Goal: Task Accomplishment & Management: Manage account settings

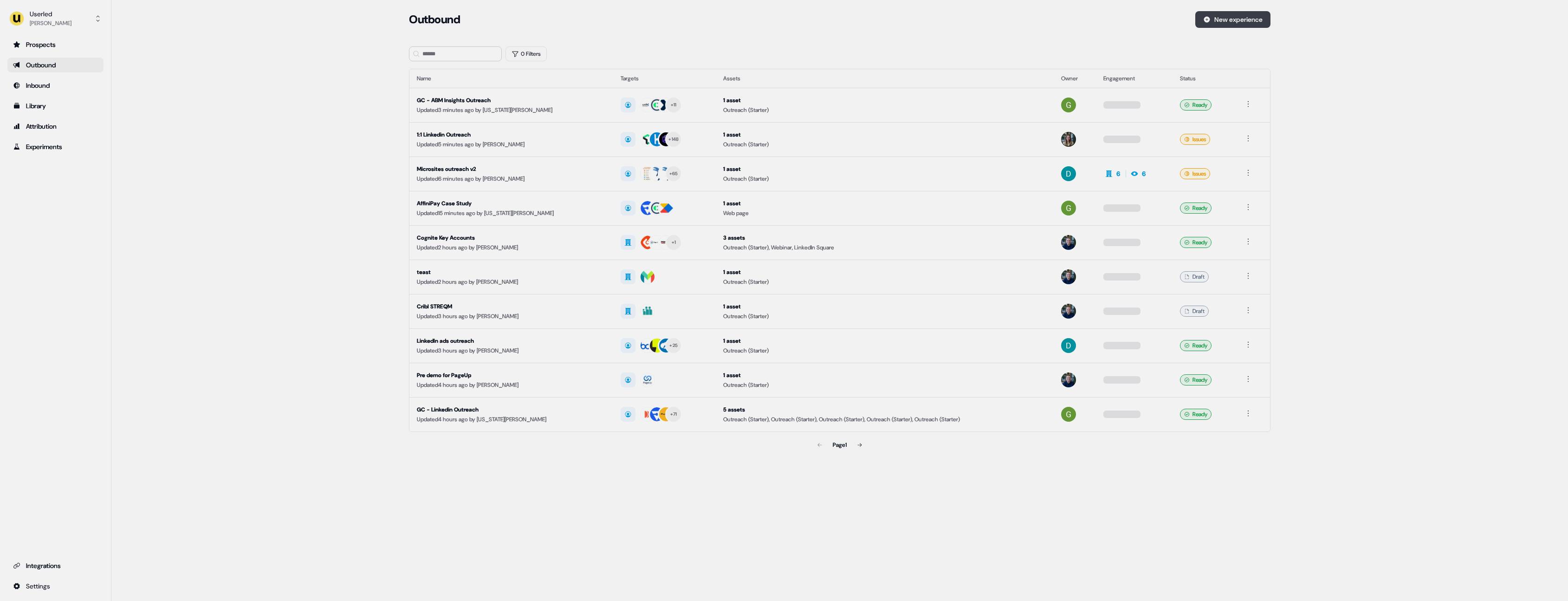
click at [1239, 16] on button "New experience" at bounding box center [1233, 19] width 75 height 16
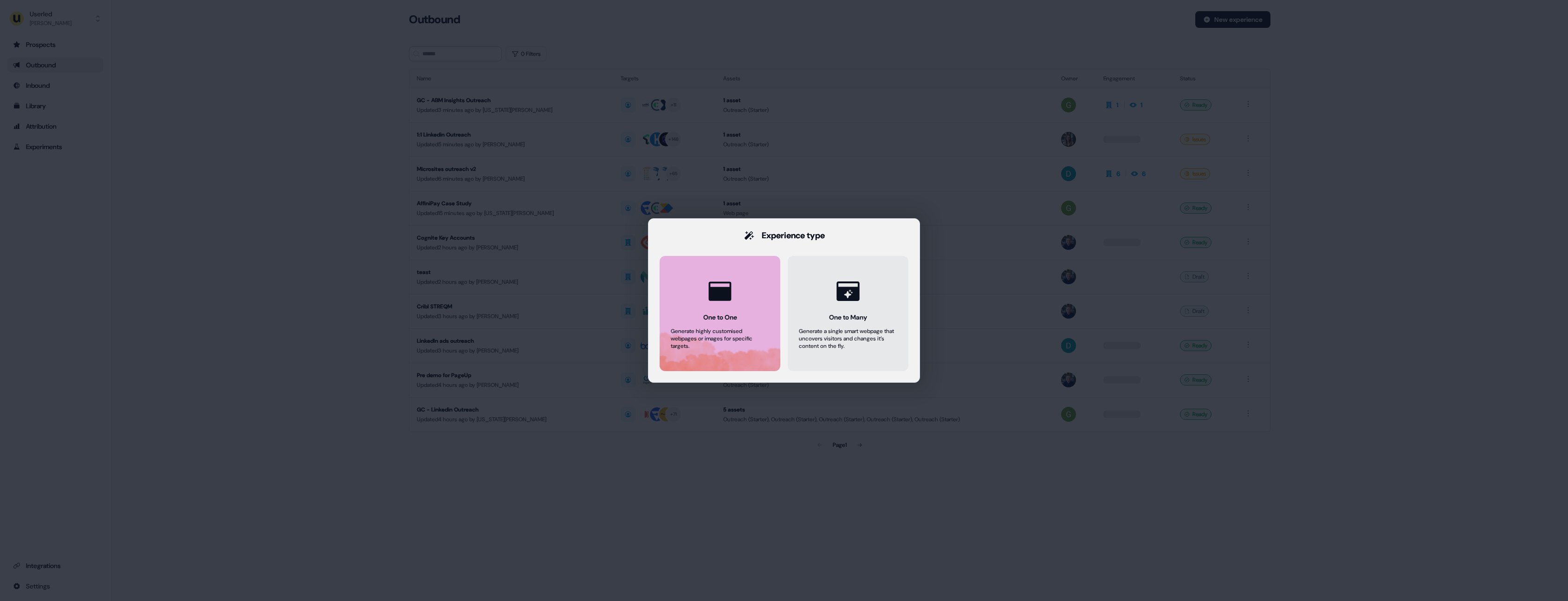
click at [735, 291] on div at bounding box center [720, 291] width 35 height 35
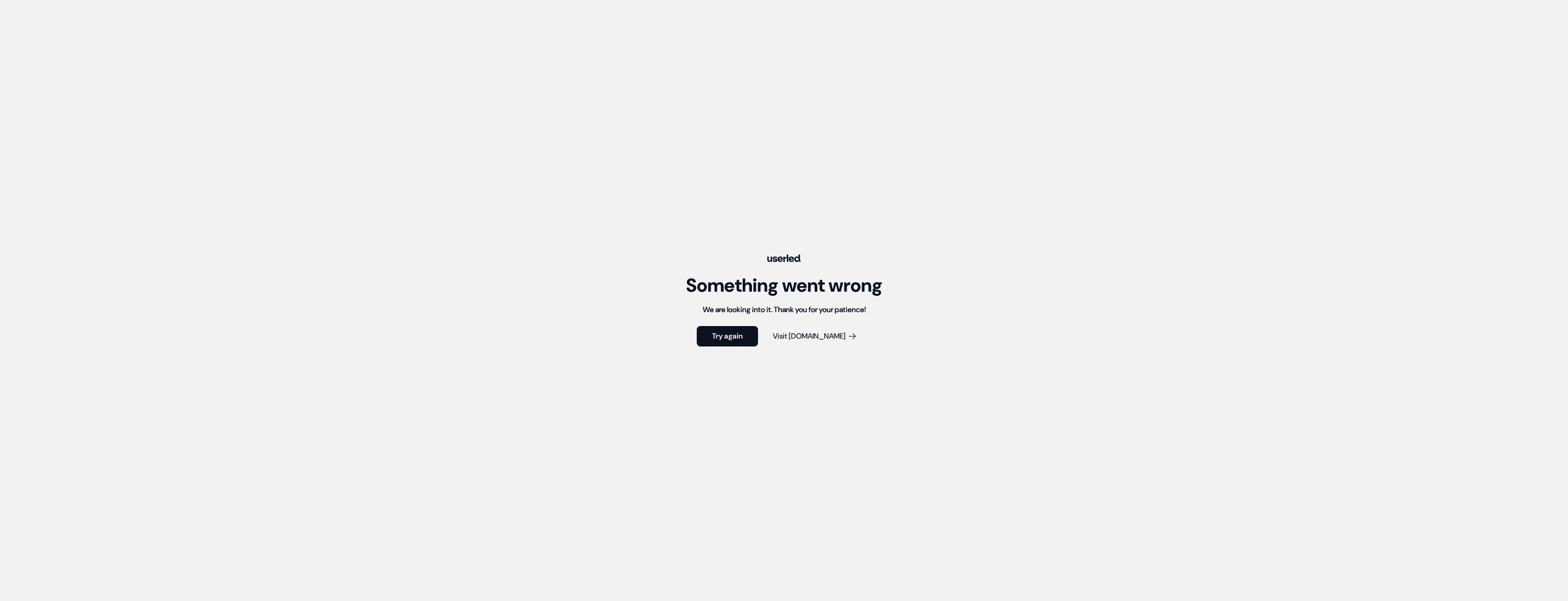
click at [811, 337] on button "Visit [DOMAIN_NAME]" at bounding box center [814, 336] width 114 height 21
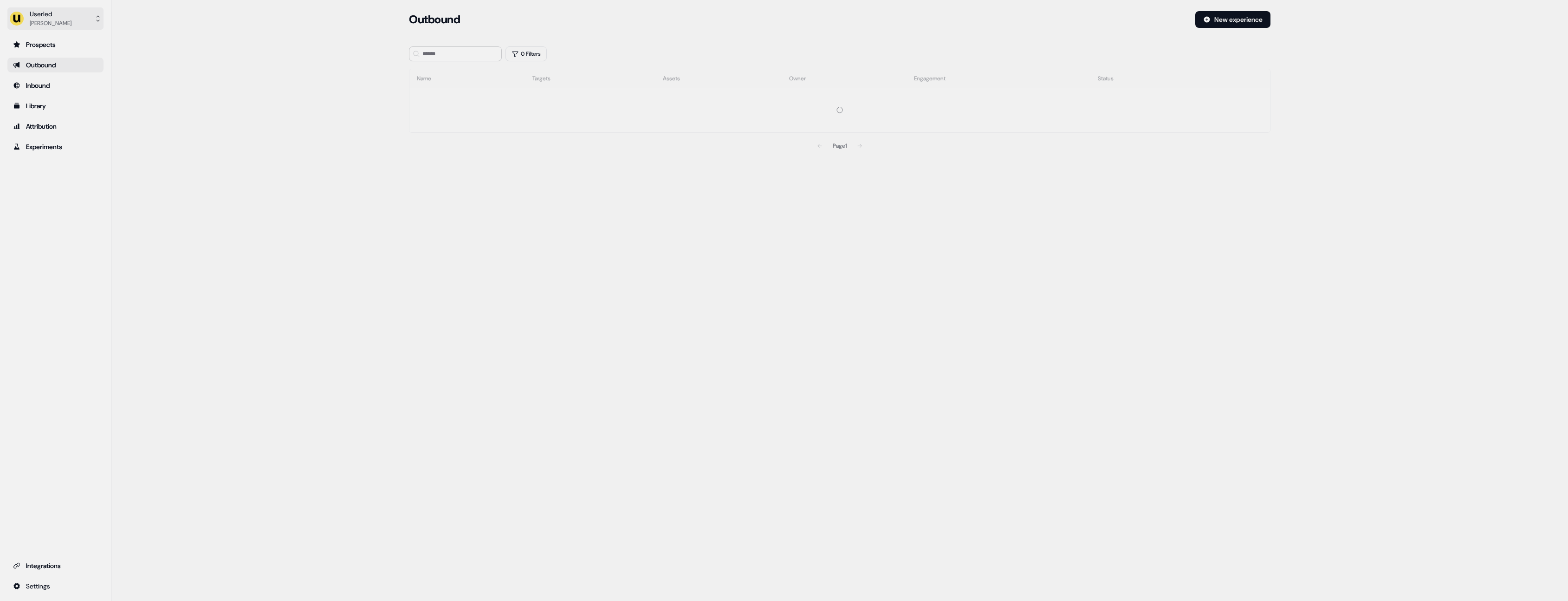
click at [43, 19] on div "[PERSON_NAME]" at bounding box center [51, 23] width 42 height 9
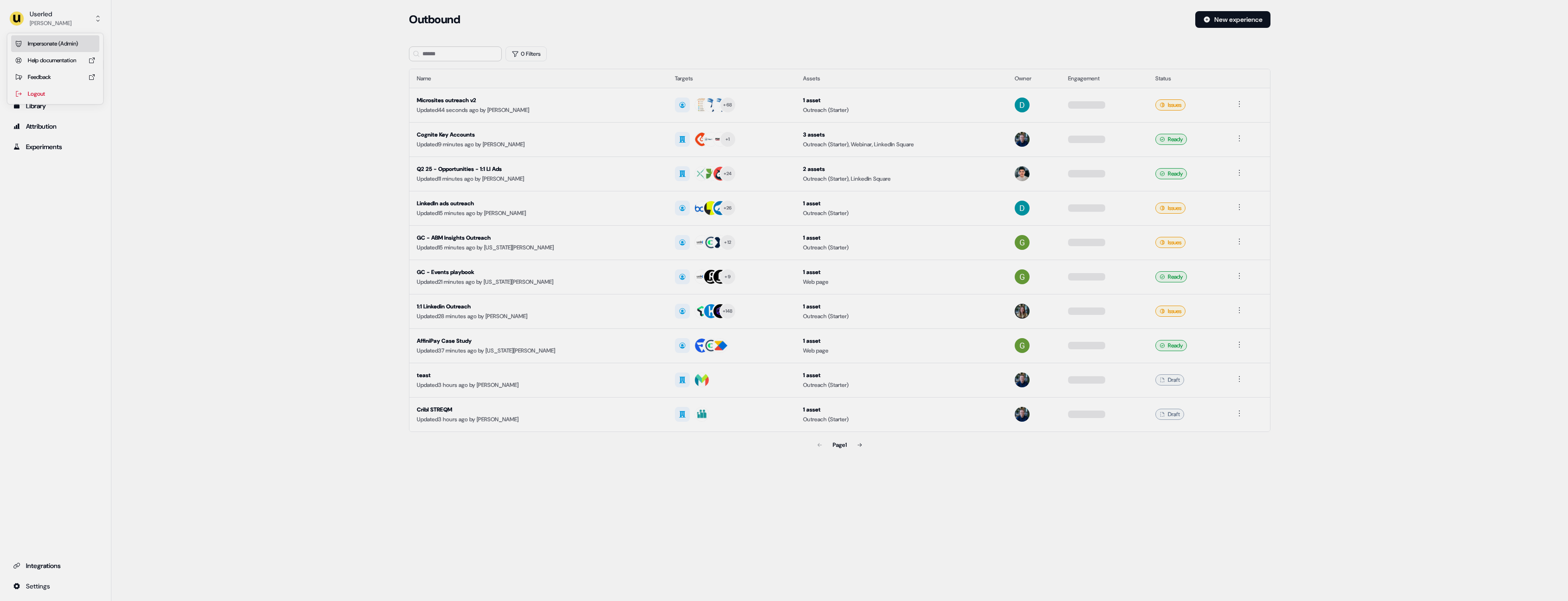
click at [72, 46] on div "Impersonate (Admin)" at bounding box center [55, 43] width 88 height 16
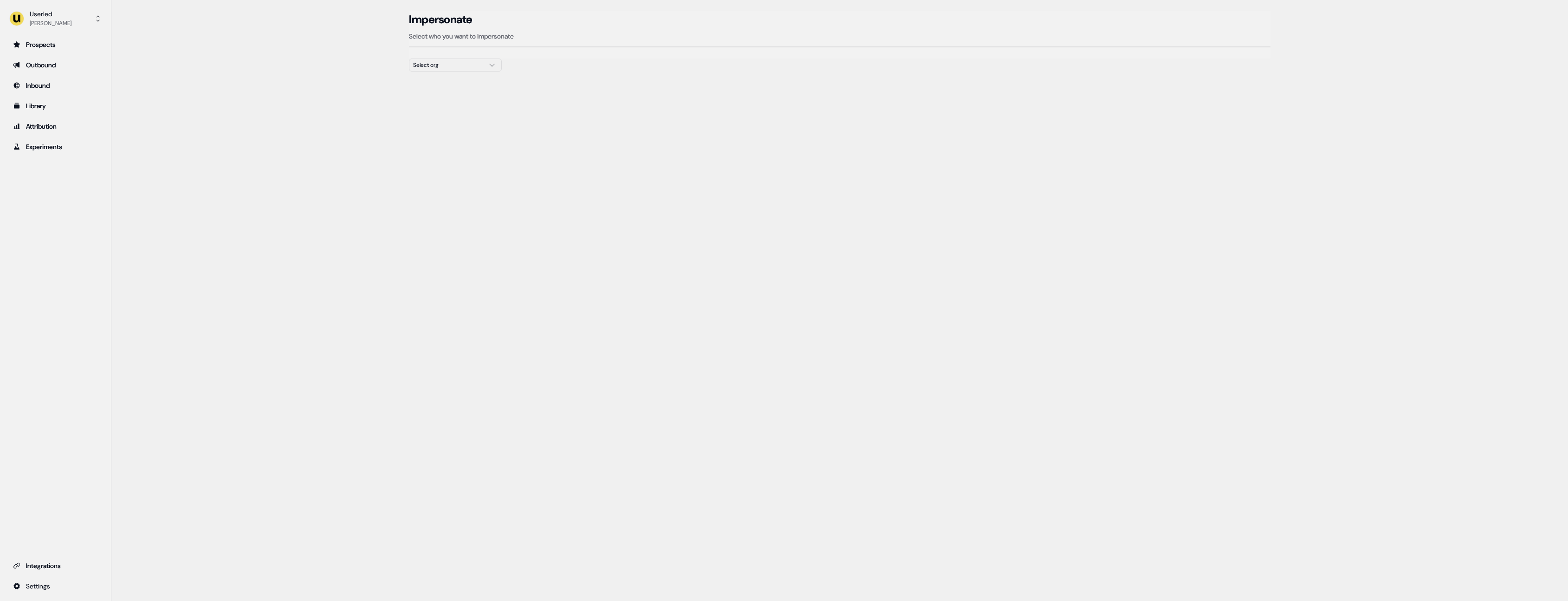
click at [460, 65] on div "Select org" at bounding box center [448, 65] width 69 height 9
type input "*******"
click at [646, 126] on td "[EMAIL_ADDRESS][DOMAIN_NAME]" at bounding box center [582, 114] width 345 height 32
click at [791, 116] on button "Impersonate" at bounding box center [788, 114] width 54 height 16
